Goal: Download file/media

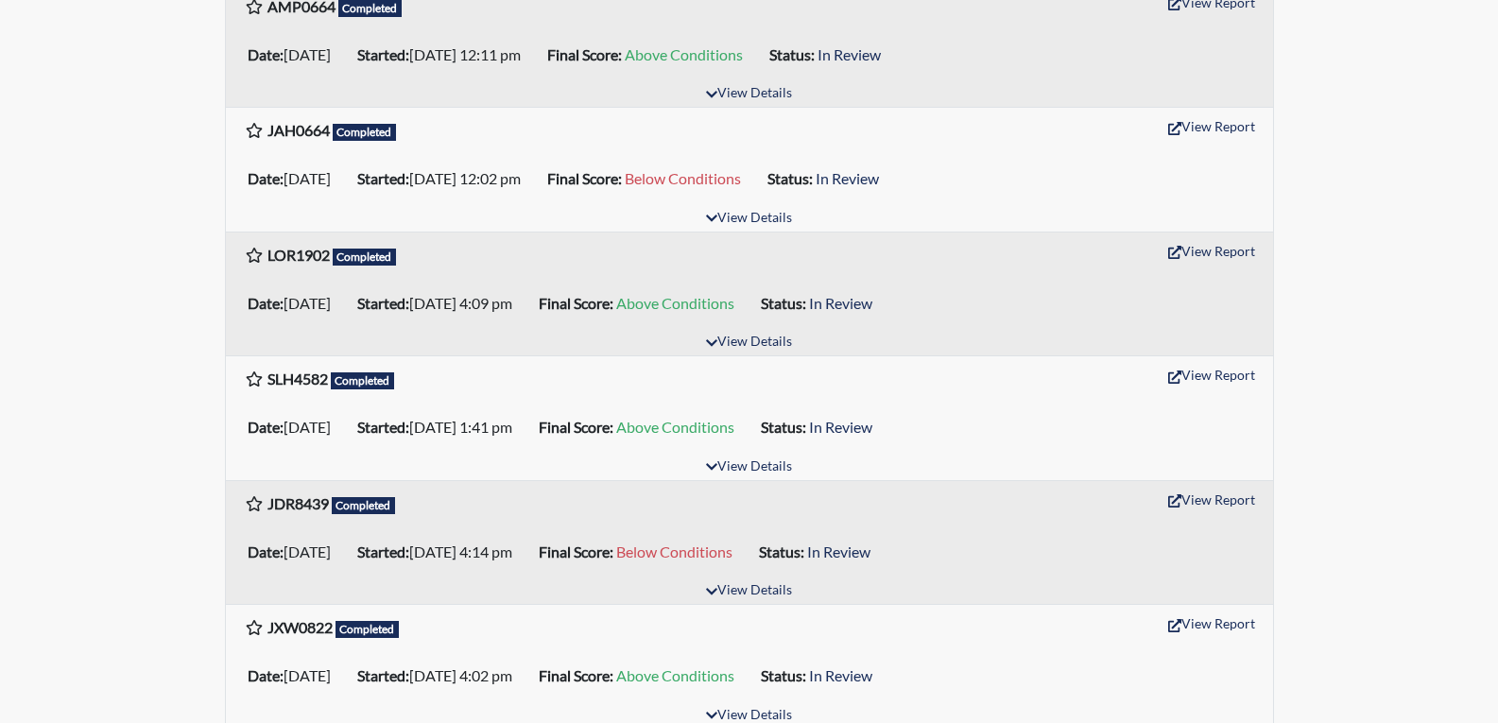
scroll to position [472, 0]
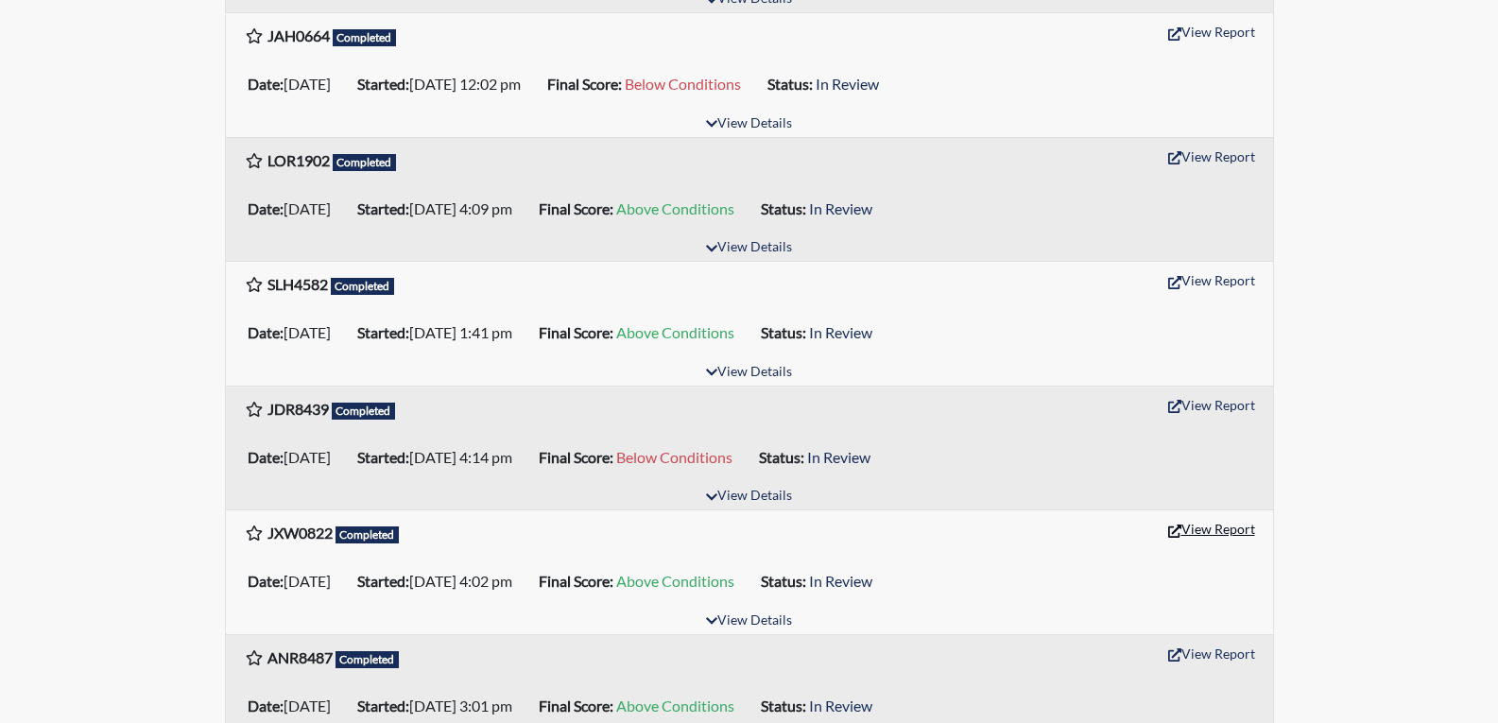
click at [1207, 533] on button "View Report" at bounding box center [1211, 528] width 104 height 29
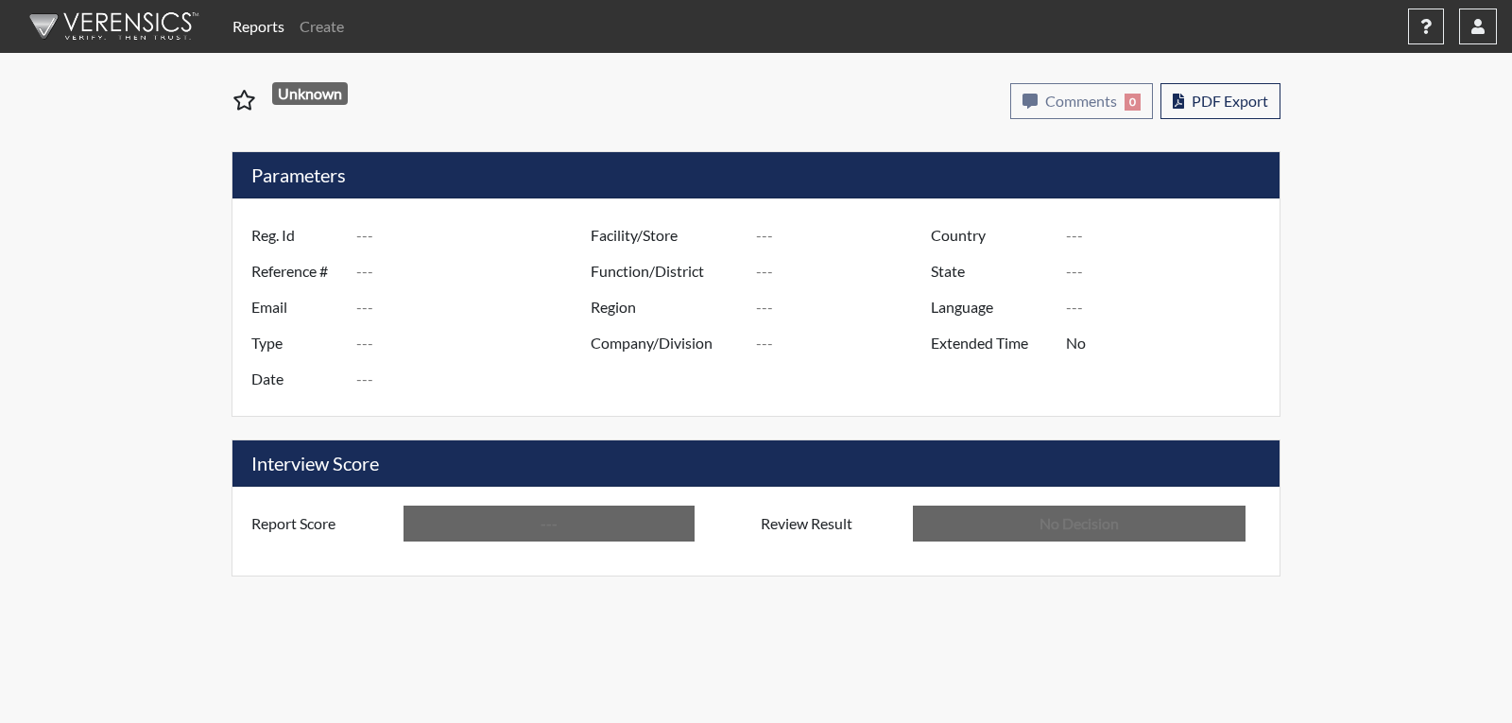
type input "JXW0822"
type input "51061"
type input "---"
type input "Corrections Pre-Employment"
type input "[DATE]"
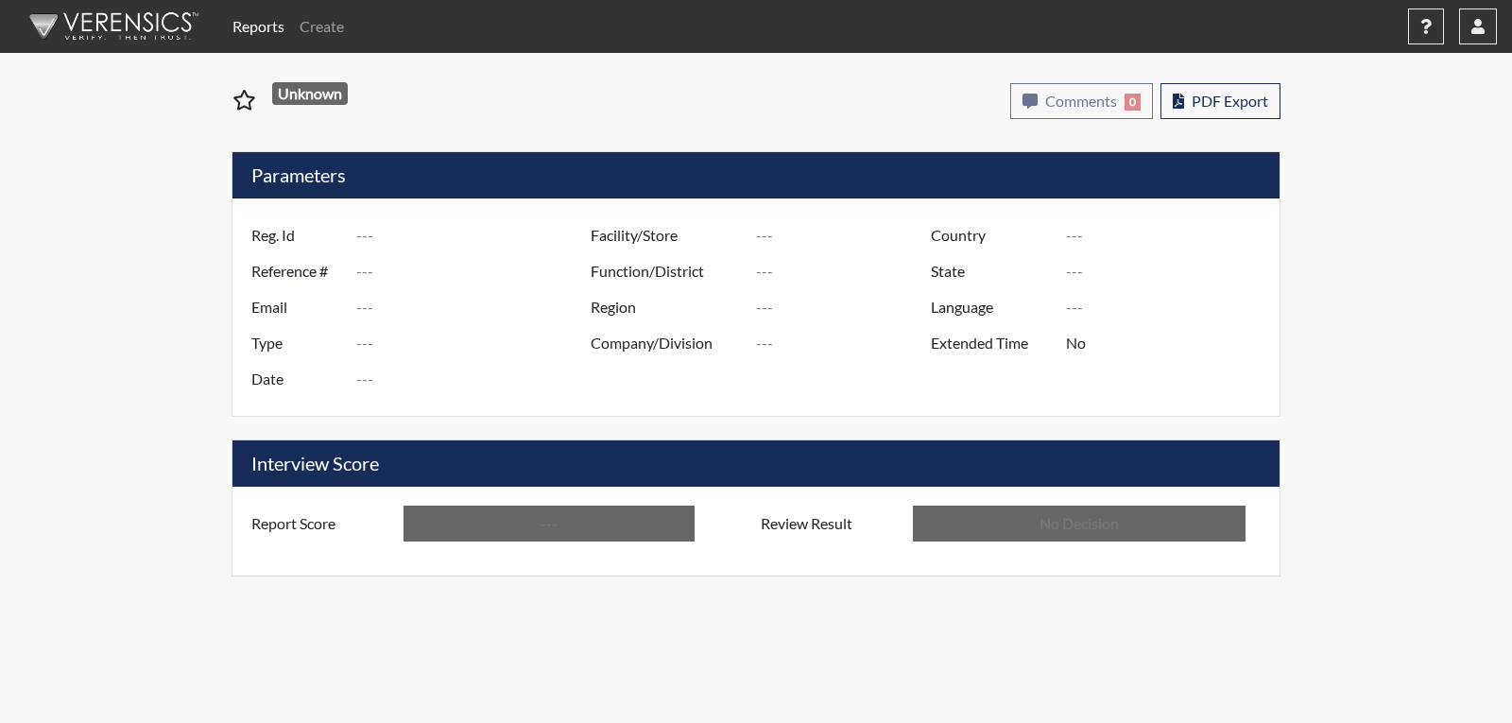
type input "[PERSON_NAME]"
type input "[GEOGRAPHIC_DATA]"
type input "[US_STATE]"
type input "English"
type input "Above Conditions"
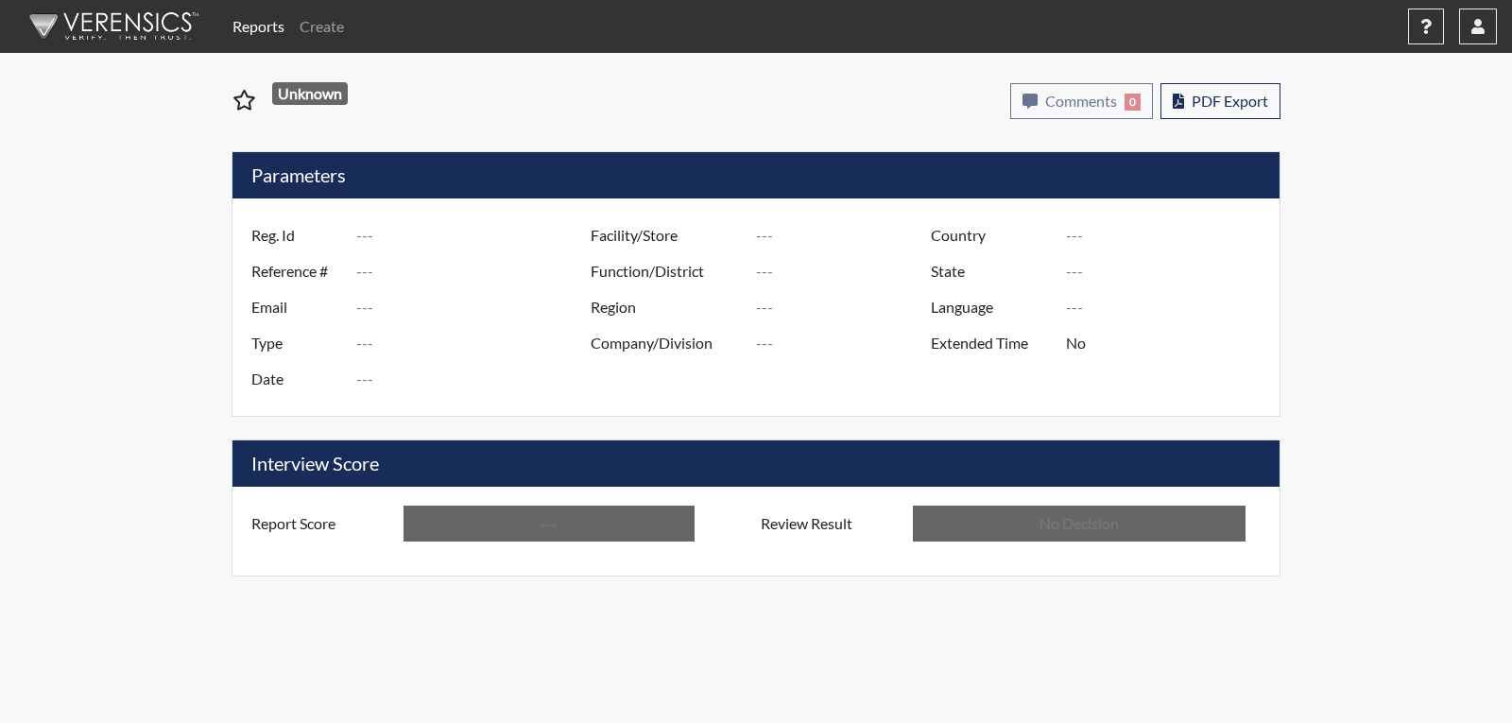
type input "In Review"
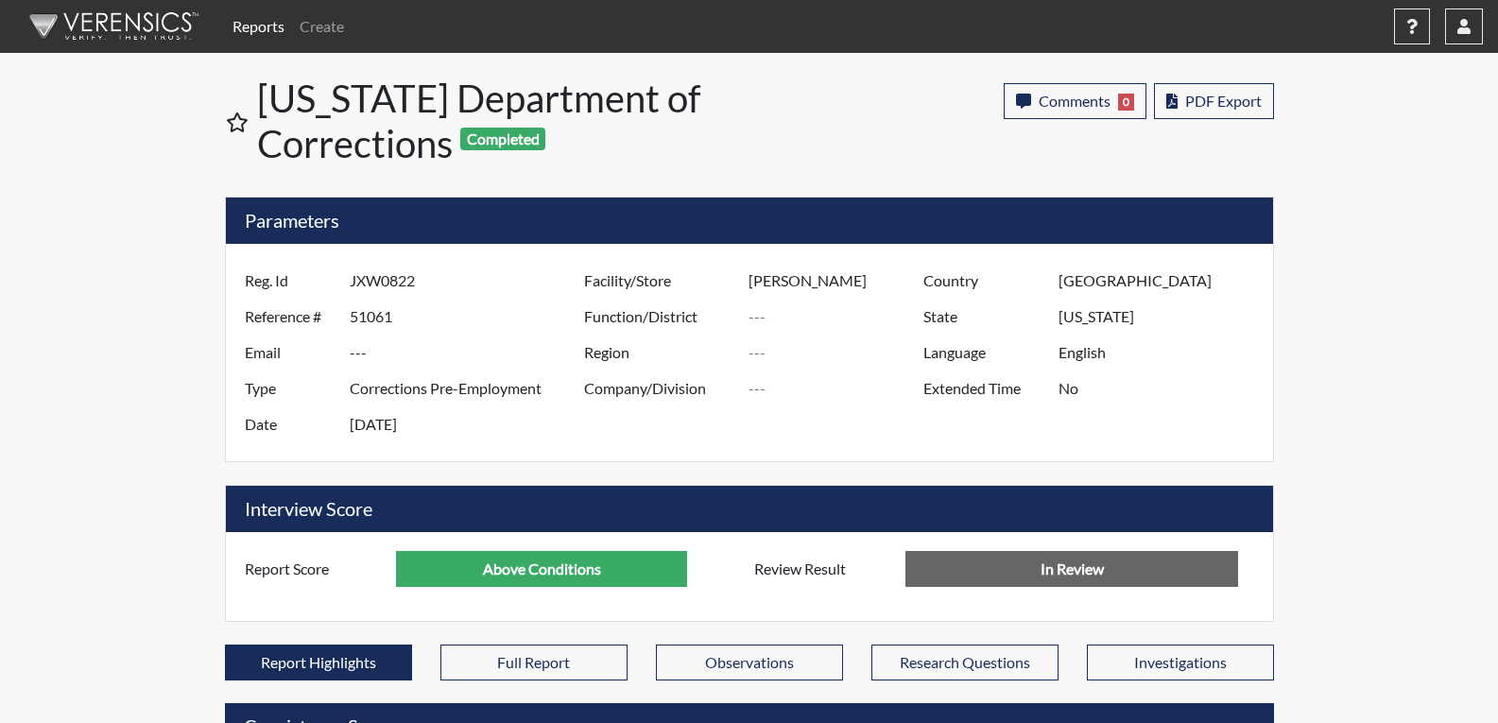
scroll to position [314, 785]
click at [1221, 112] on button "PDF Export" at bounding box center [1214, 101] width 120 height 36
